Goal: Information Seeking & Learning: Learn about a topic

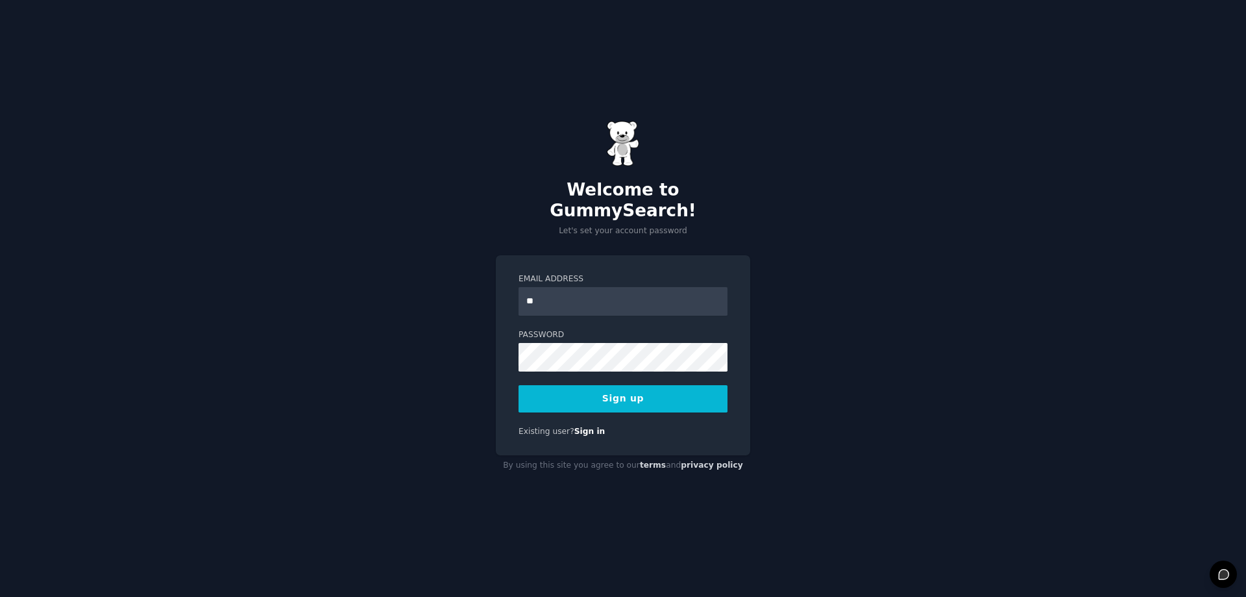
type input "**********"
click at [640, 395] on button "Sign up" at bounding box center [623, 398] width 209 height 27
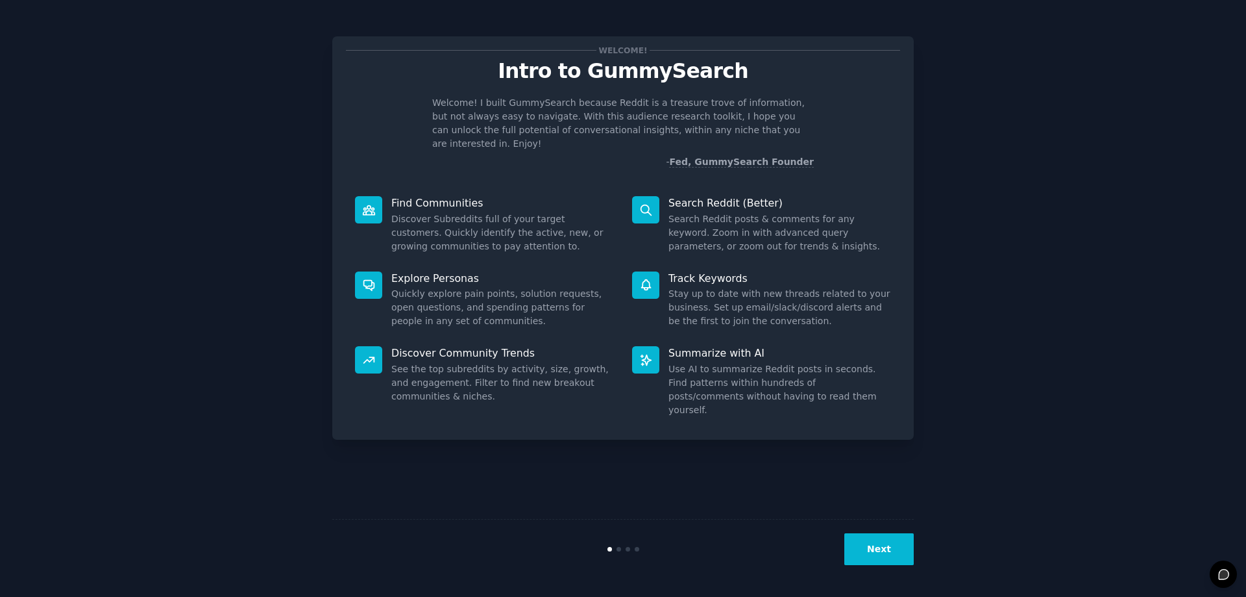
click at [881, 552] on button "Next" at bounding box center [879, 549] width 69 height 32
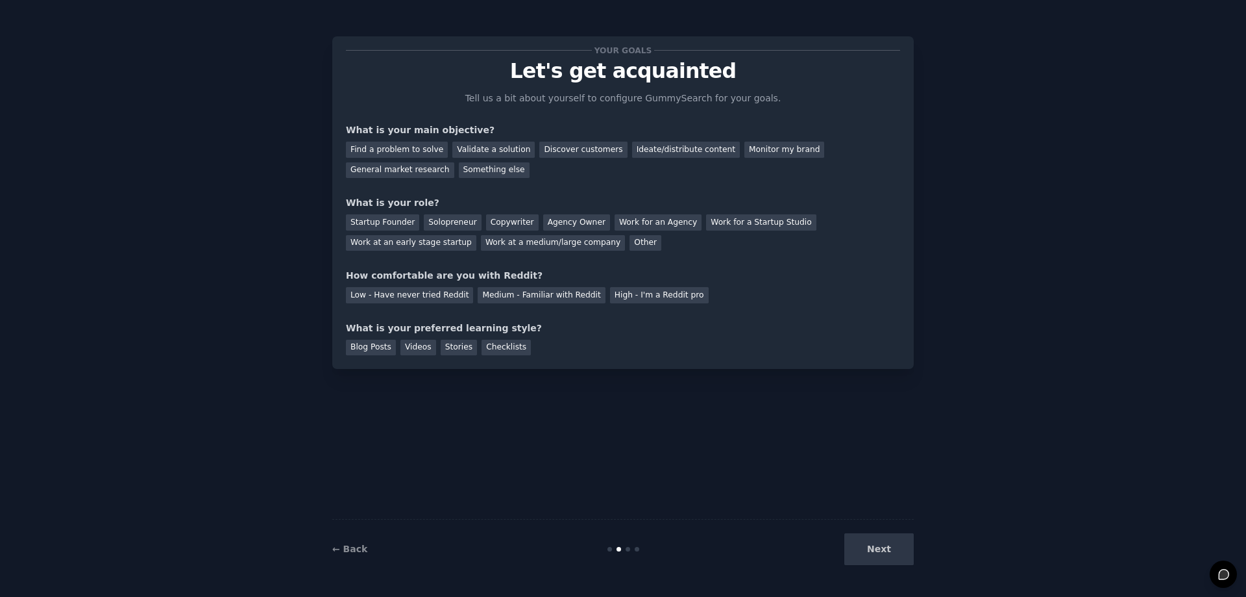
click at [894, 547] on div "Next" at bounding box center [817, 549] width 194 height 32
click at [892, 556] on div "Next" at bounding box center [817, 549] width 194 height 32
click at [454, 162] on div "General market research" at bounding box center [400, 170] width 108 height 16
click at [405, 155] on div "Find a problem to solve" at bounding box center [397, 150] width 102 height 16
click at [454, 162] on div "General market research" at bounding box center [400, 170] width 108 height 16
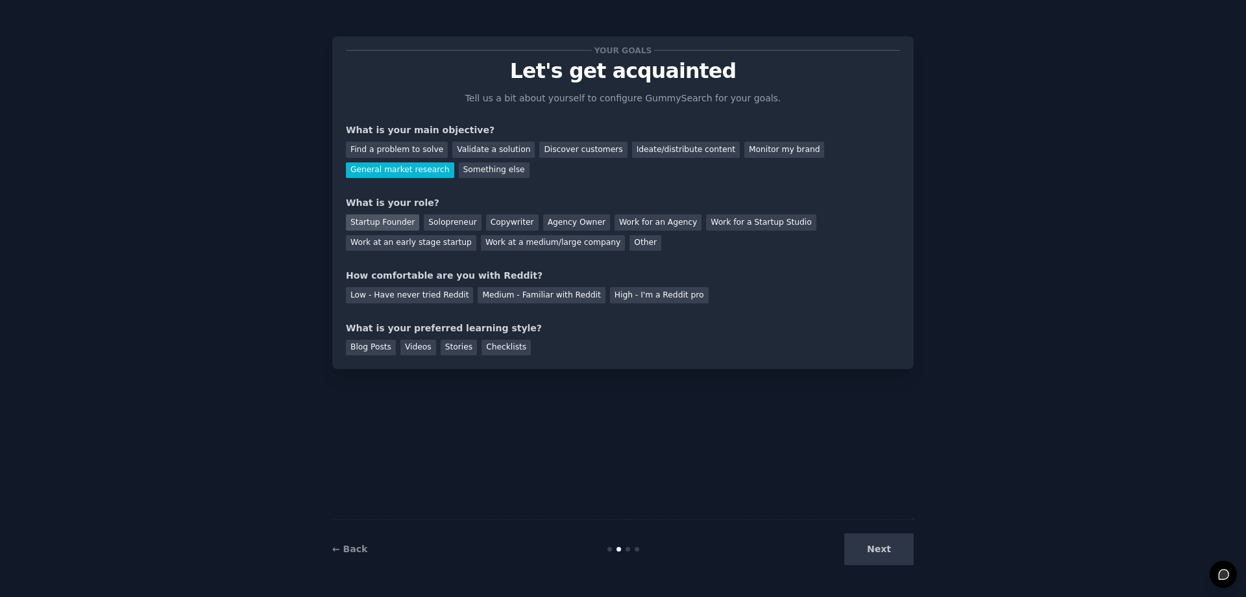
click at [375, 229] on div "Startup Founder" at bounding box center [382, 222] width 73 height 16
click at [409, 299] on div "Low - Have never tried Reddit" at bounding box center [409, 295] width 127 height 16
click at [410, 346] on div "Videos" at bounding box center [419, 348] width 36 height 16
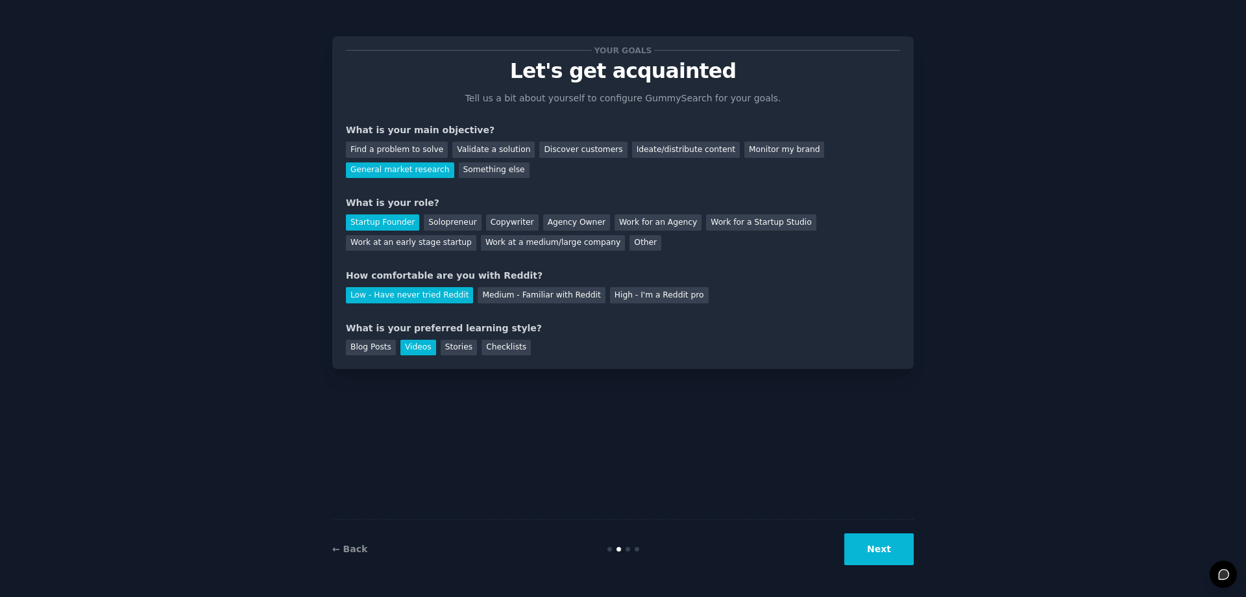
click at [885, 550] on button "Next" at bounding box center [879, 549] width 69 height 32
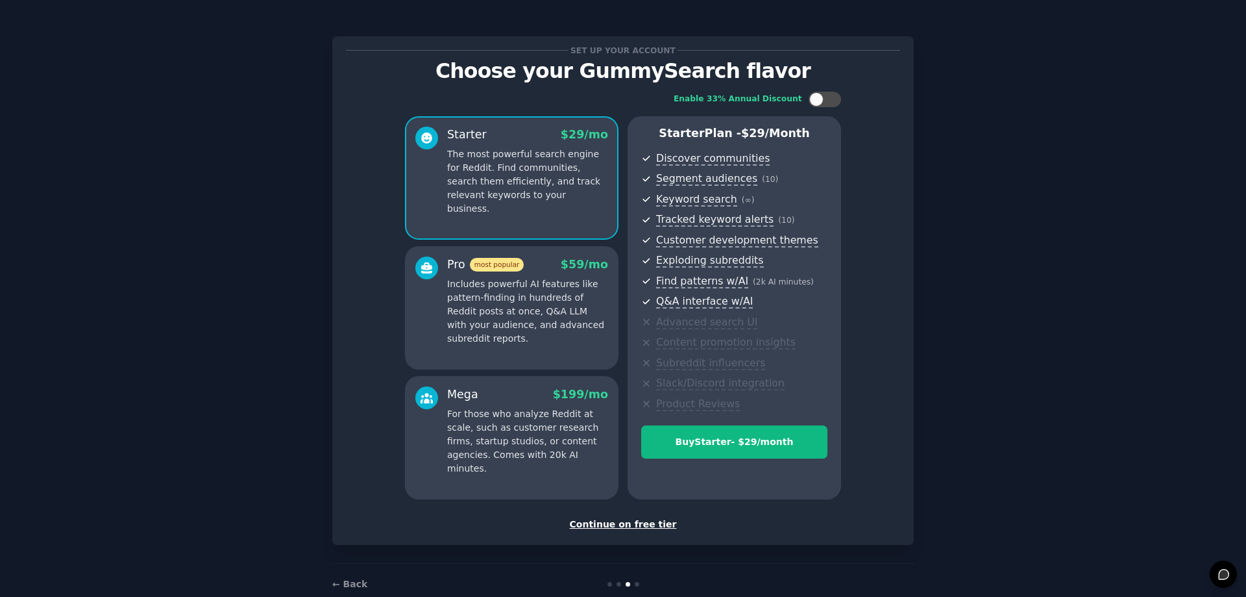
click at [628, 525] on div "Continue on free tier" at bounding box center [623, 524] width 554 height 14
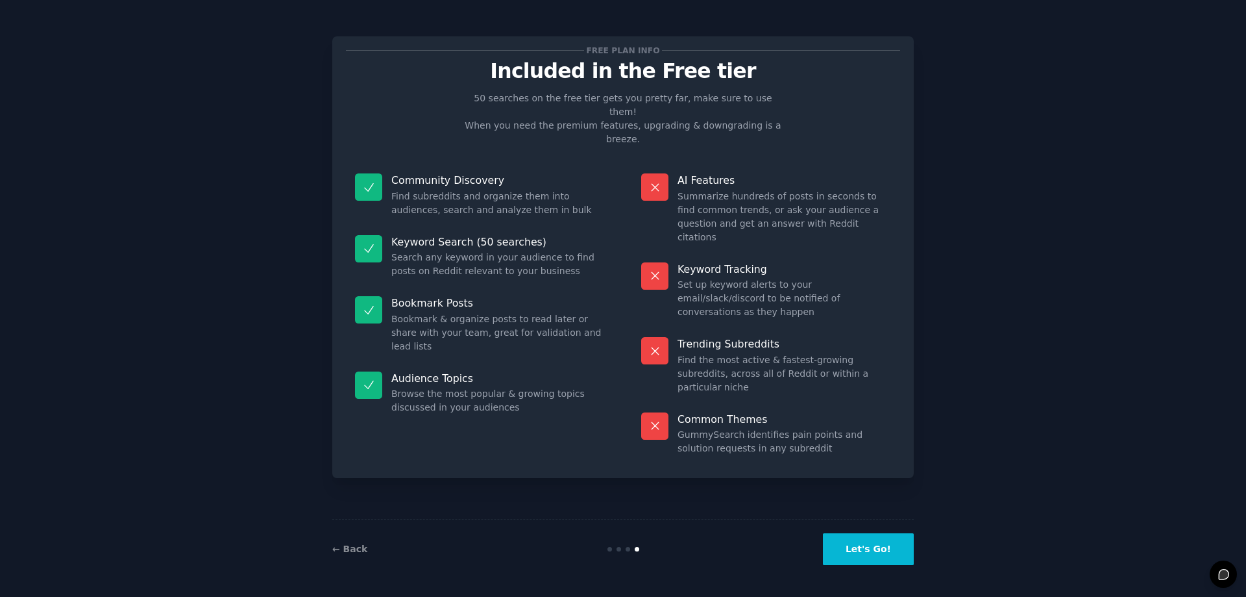
click at [867, 548] on button "Let's Go!" at bounding box center [868, 549] width 91 height 32
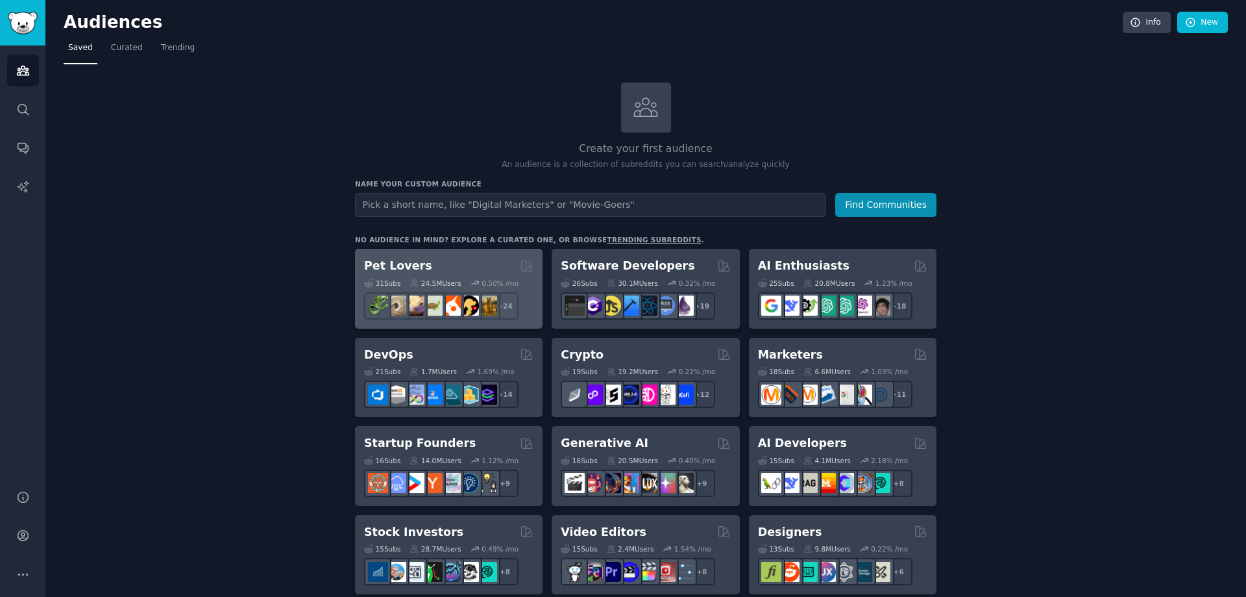
click at [459, 266] on div "Pet Lovers" at bounding box center [448, 266] width 169 height 16
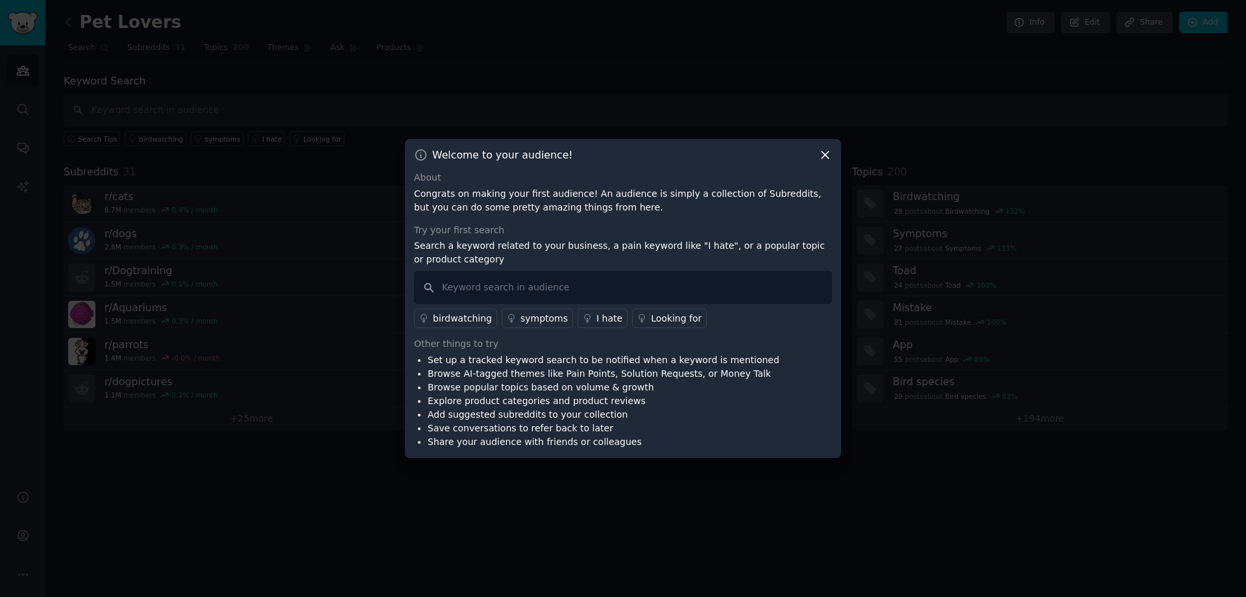
click at [823, 154] on icon at bounding box center [826, 155] width 14 height 14
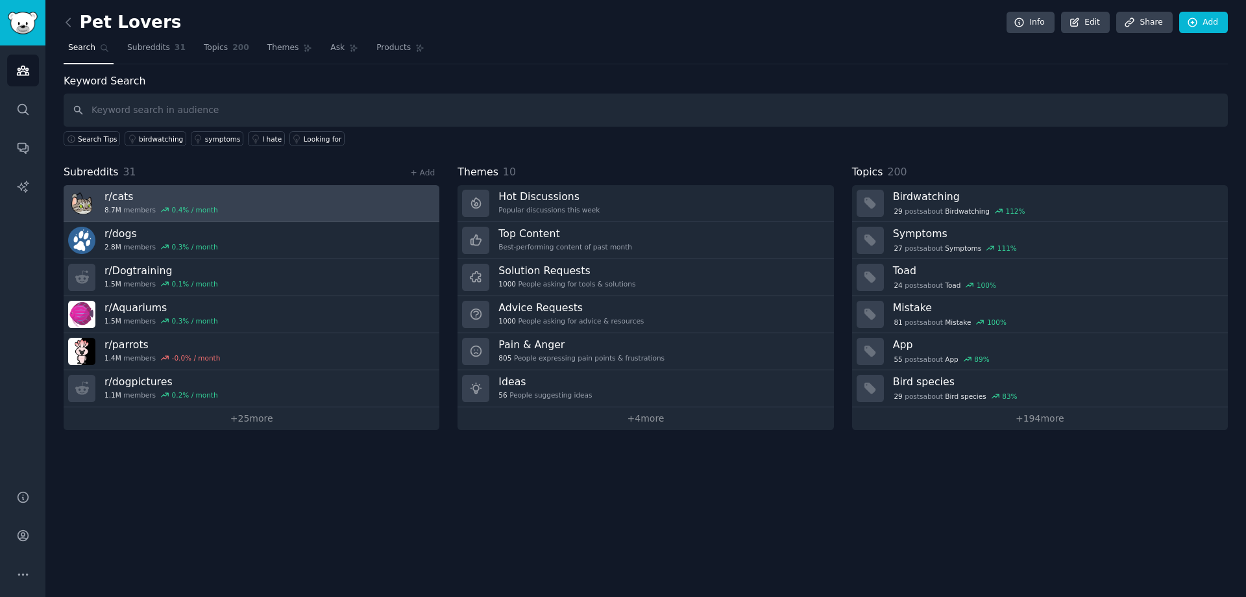
click at [298, 201] on link "r/ cats 8.7M members 0.4 % / month" at bounding box center [252, 203] width 376 height 37
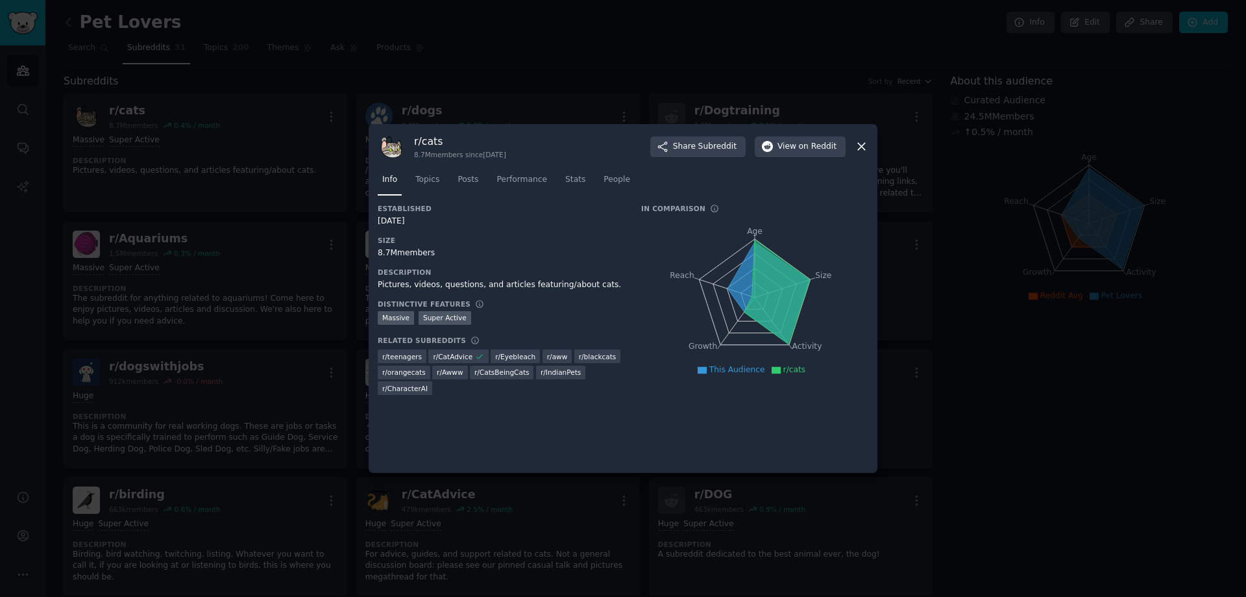
click at [861, 145] on icon at bounding box center [862, 147] width 14 height 14
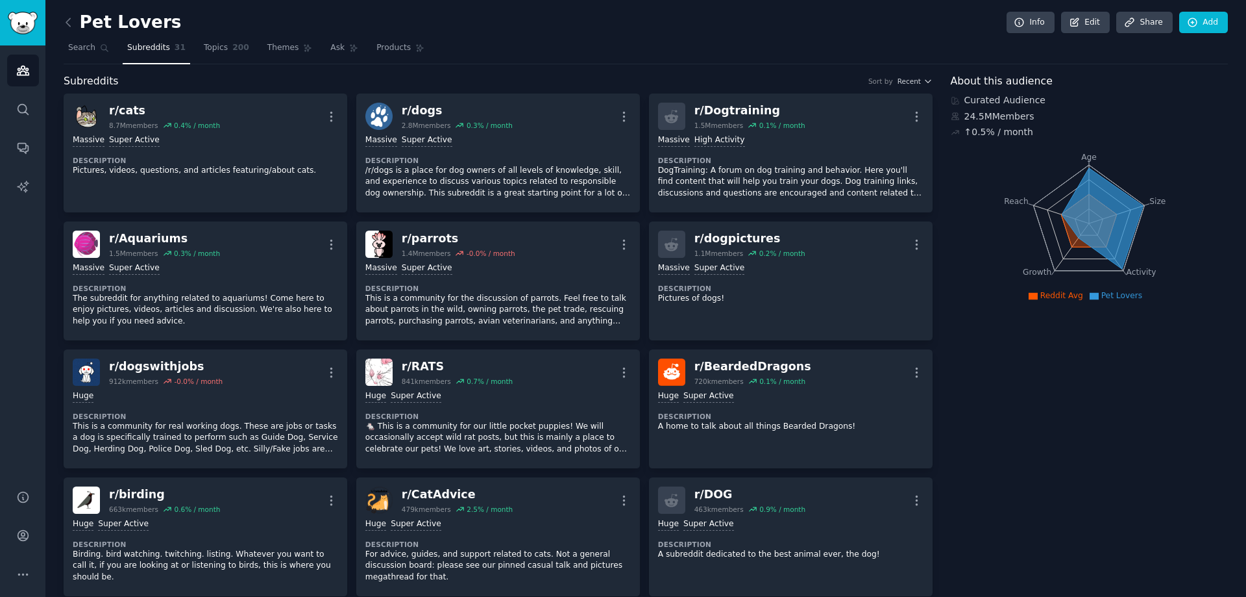
click at [812, 56] on nav "Search Subreddits 31 Topics 200 Themes Ask Products" at bounding box center [646, 51] width 1165 height 27
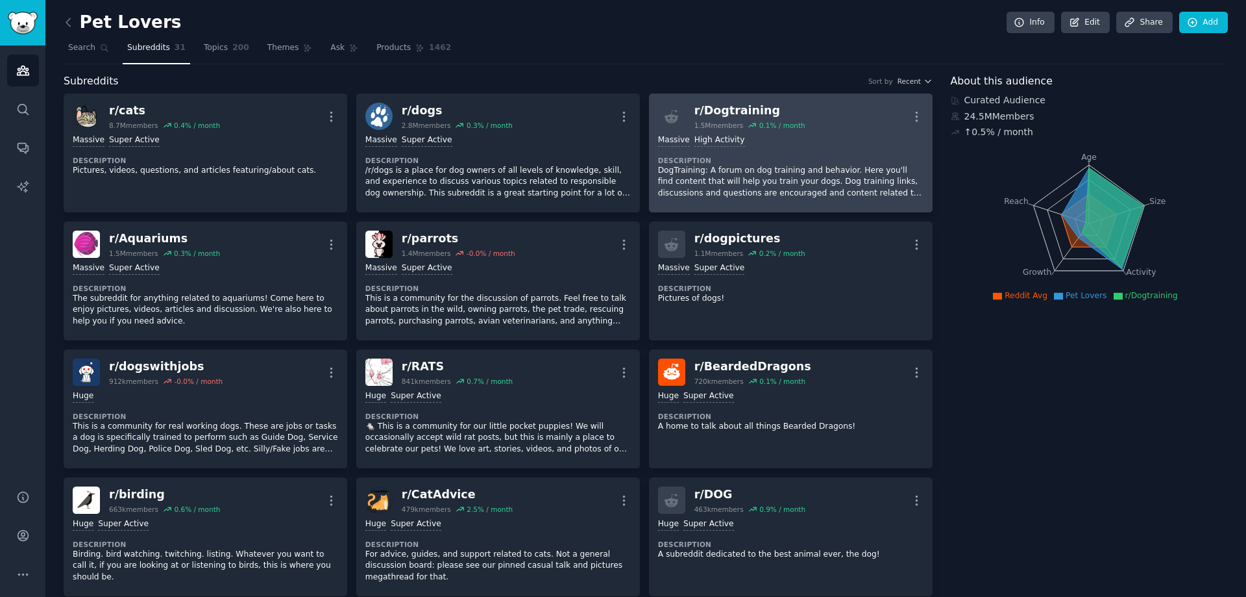
click at [832, 145] on div "Massive High Activity" at bounding box center [791, 140] width 266 height 12
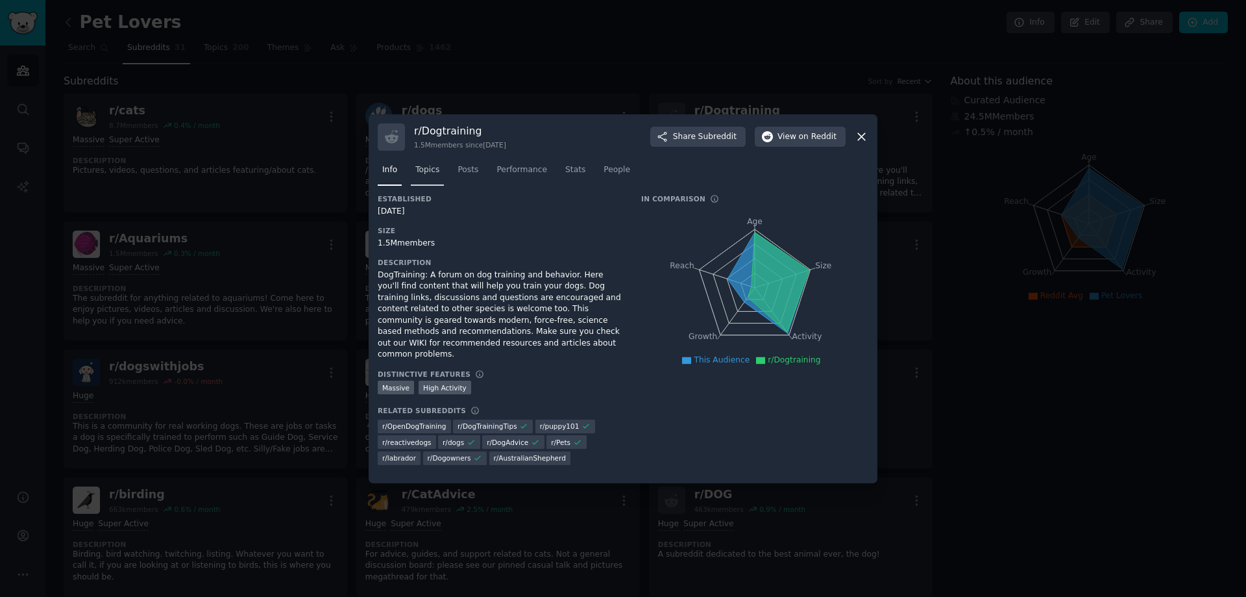
click at [428, 174] on span "Topics" at bounding box center [427, 170] width 24 height 12
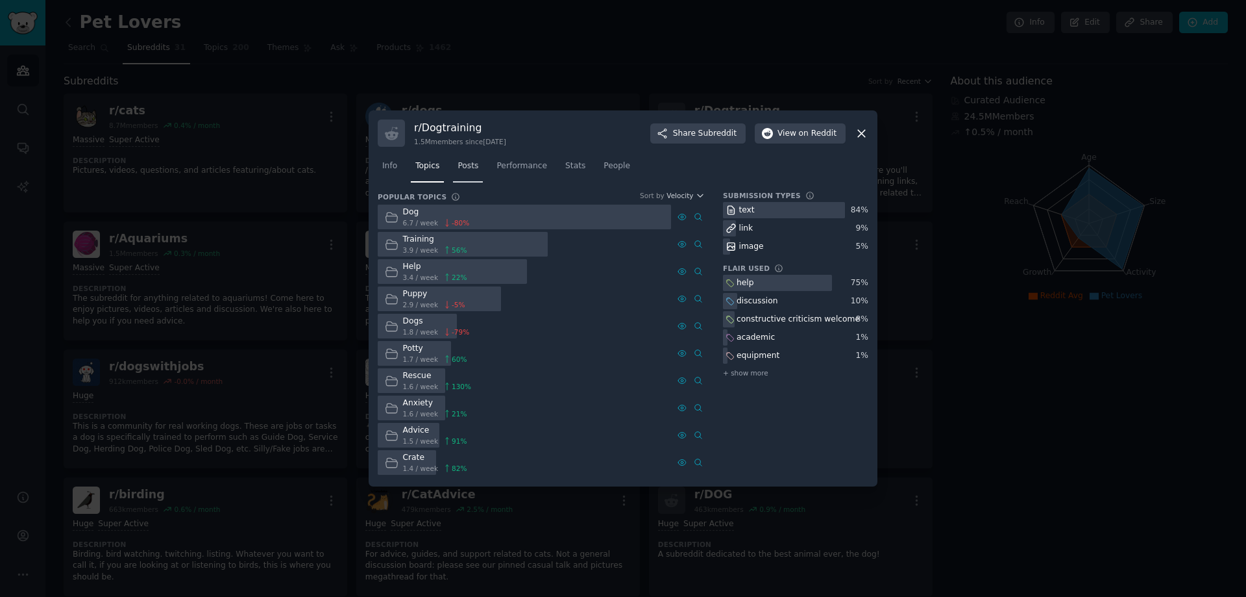
click at [471, 181] on link "Posts" at bounding box center [468, 169] width 30 height 27
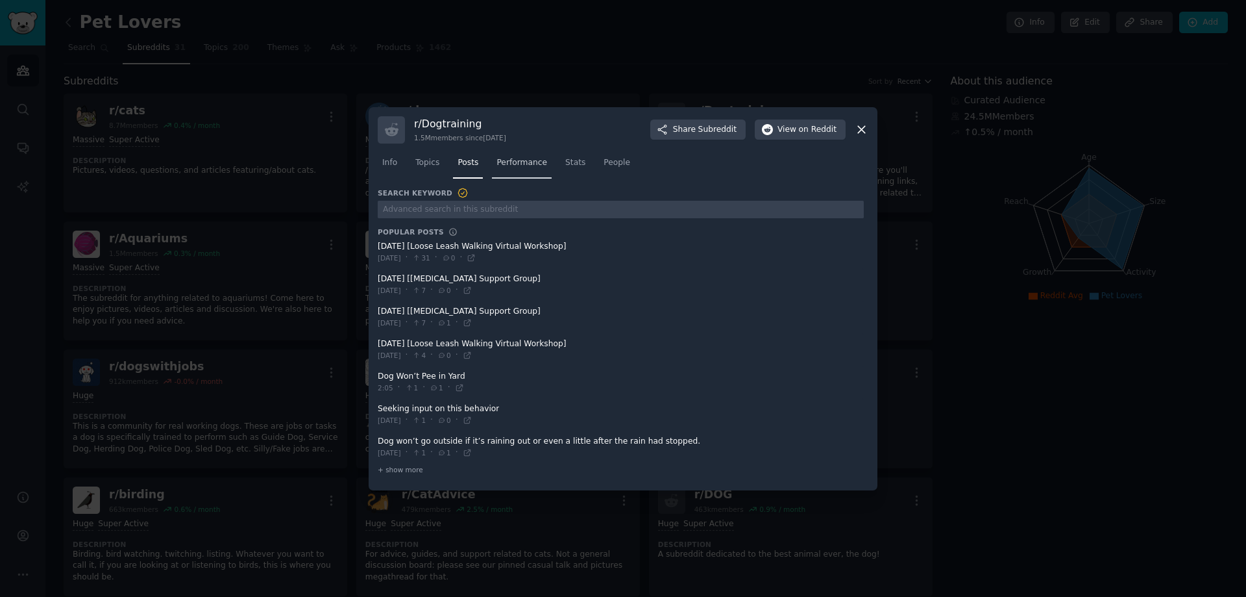
click at [500, 169] on link "Performance" at bounding box center [522, 166] width 60 height 27
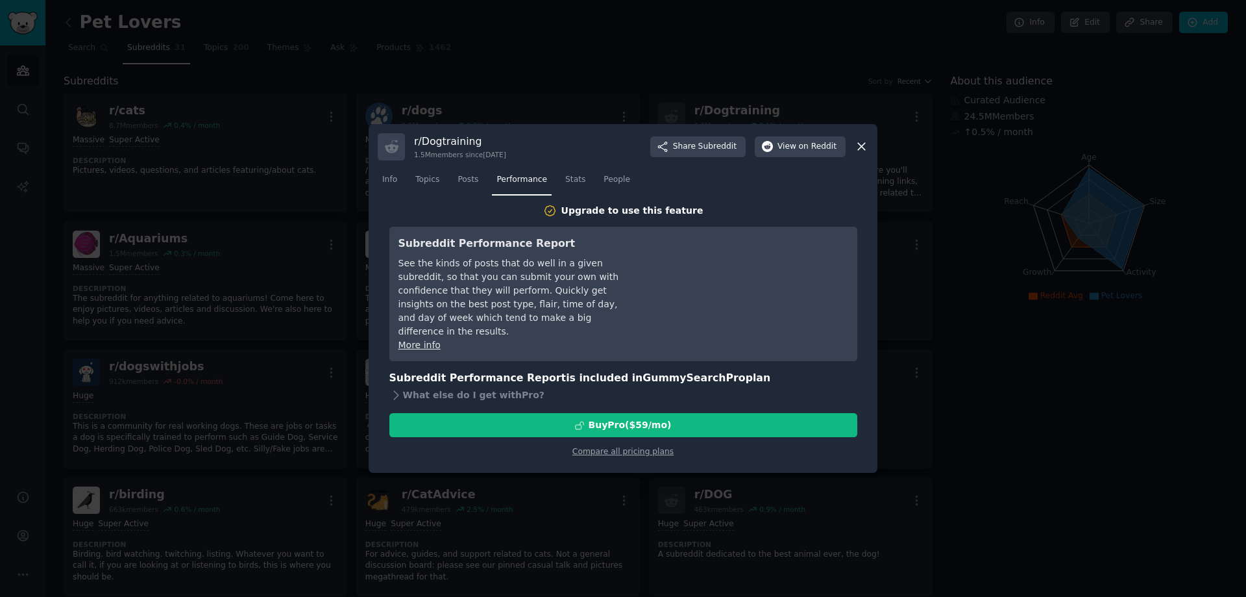
click at [869, 145] on div "r/ Dogtraining 1.5M members since [DATE] Share Subreddit View on Reddit Info To…" at bounding box center [623, 298] width 509 height 349
click at [863, 145] on icon at bounding box center [861, 146] width 7 height 7
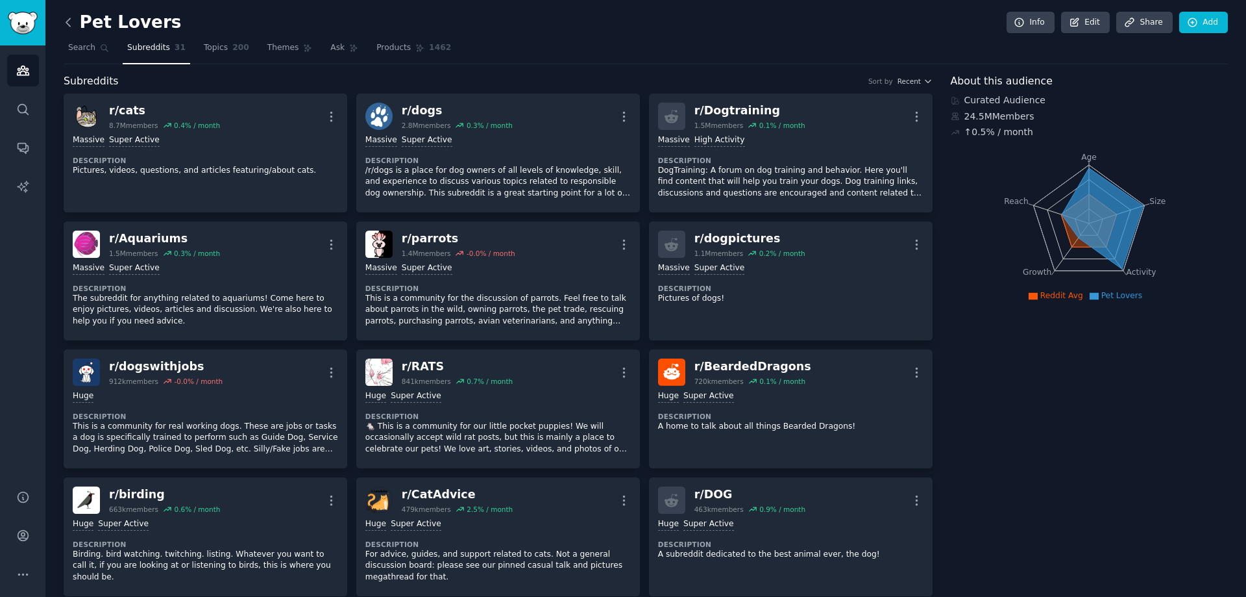
click at [66, 19] on icon at bounding box center [69, 23] width 14 height 14
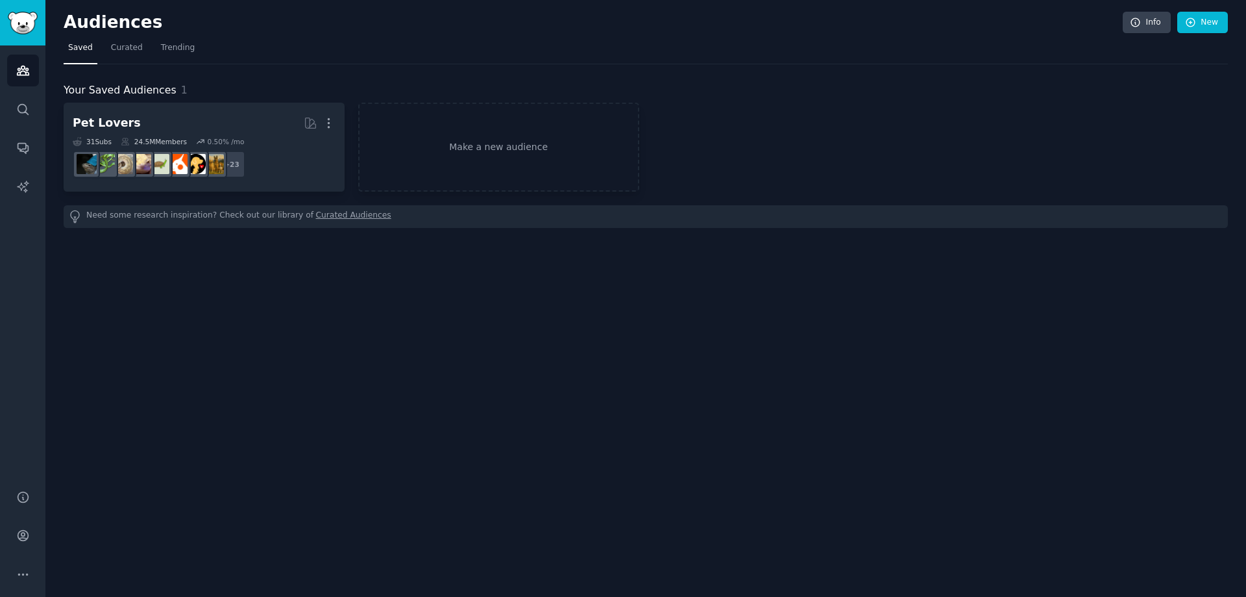
click at [79, 47] on span "Saved" at bounding box center [80, 48] width 25 height 12
click at [89, 28] on h2 "Audiences" at bounding box center [593, 22] width 1059 height 21
click at [23, 10] on link "Sidebar" at bounding box center [22, 22] width 45 height 45
click at [28, 75] on icon "Sidebar" at bounding box center [23, 70] width 12 height 9
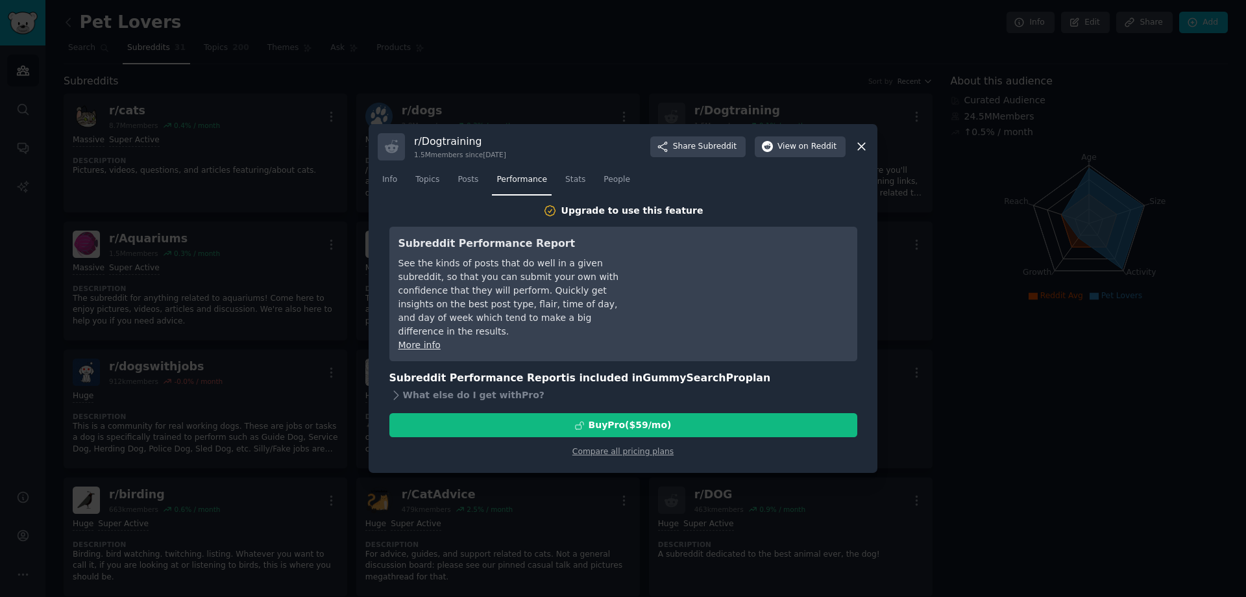
click at [868, 140] on icon at bounding box center [862, 147] width 14 height 14
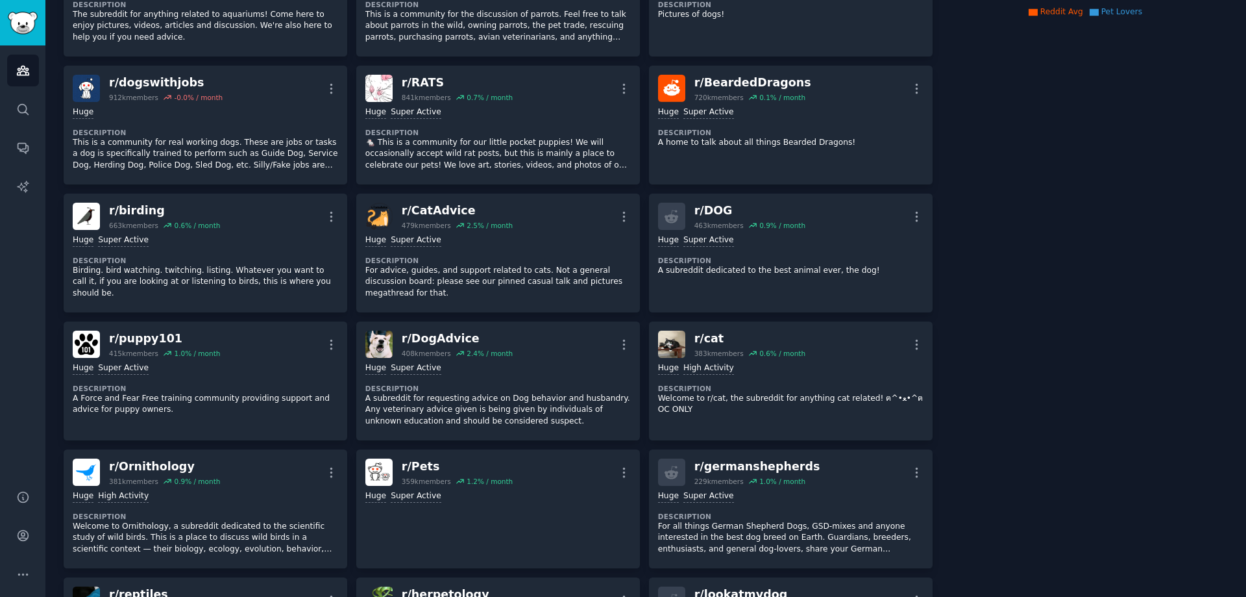
scroll to position [303, 0]
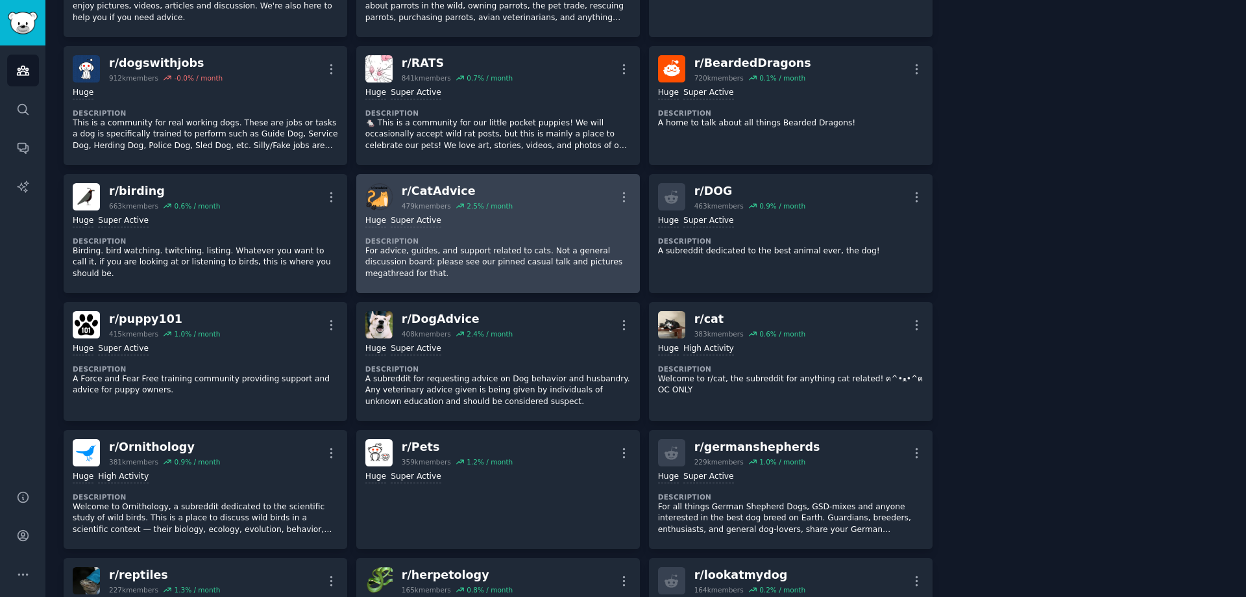
click at [539, 191] on div "r/ CatAdvice 479k members 2.5 % / month More" at bounding box center [498, 196] width 266 height 27
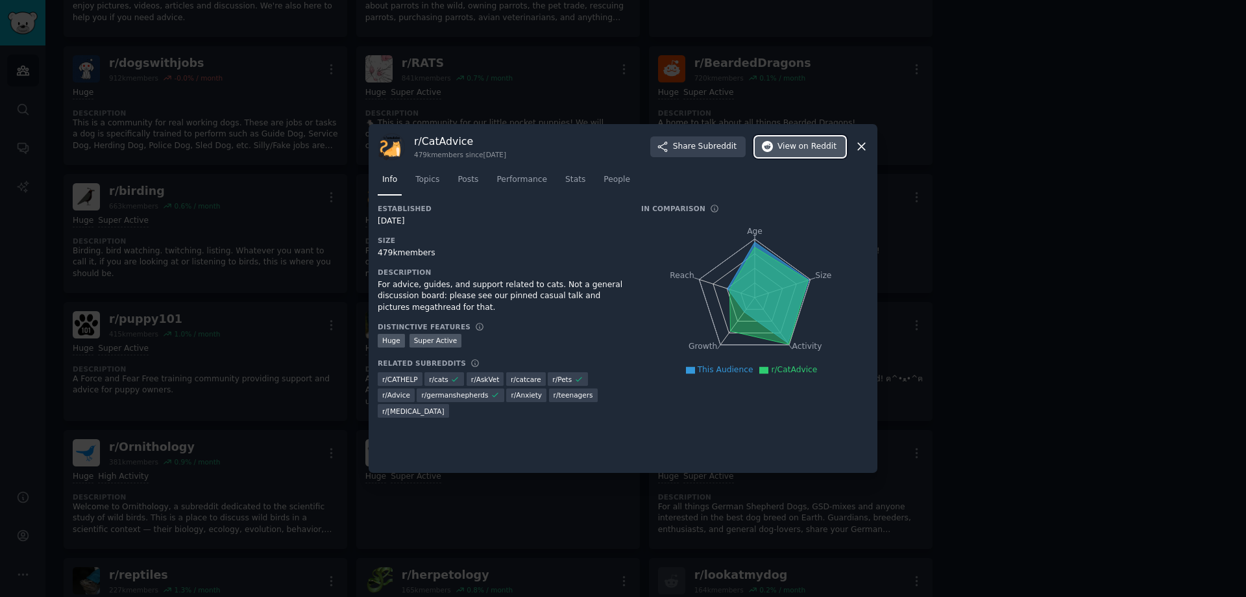
click at [804, 145] on span "on Reddit" at bounding box center [818, 147] width 38 height 12
click at [861, 149] on icon at bounding box center [862, 147] width 14 height 14
